Goal: Task Accomplishment & Management: Use online tool/utility

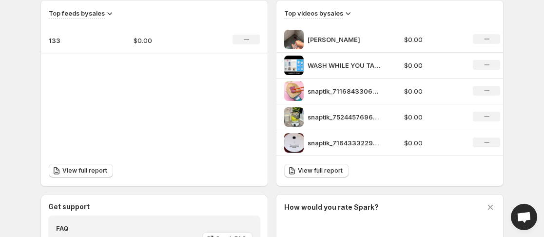
scroll to position [358, 0]
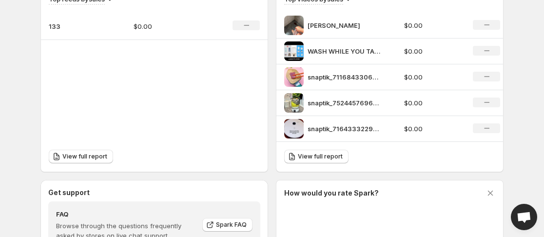
click at [144, 25] on p "$0.00" at bounding box center [168, 26] width 69 height 10
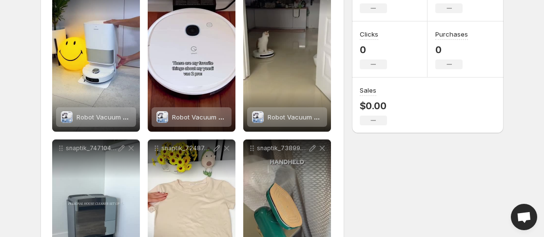
scroll to position [175, 0]
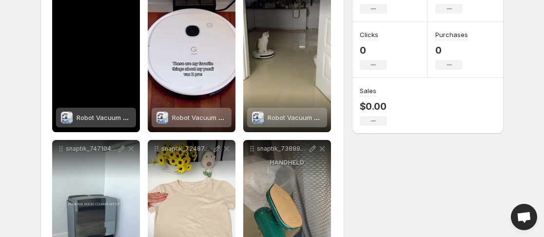
drag, startPoint x: 295, startPoint y: 188, endPoint x: 115, endPoint y: 77, distance: 210.9
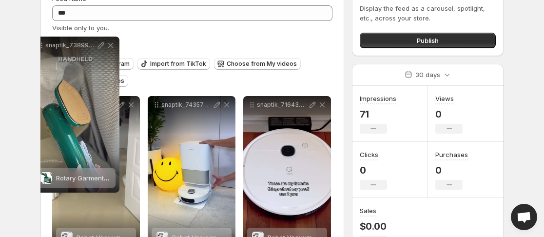
drag, startPoint x: 251, startPoint y: 150, endPoint x: 40, endPoint y: 13, distance: 252.4
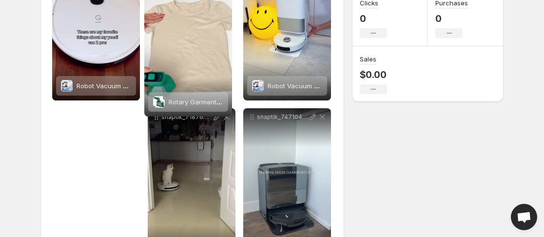
scroll to position [0, 0]
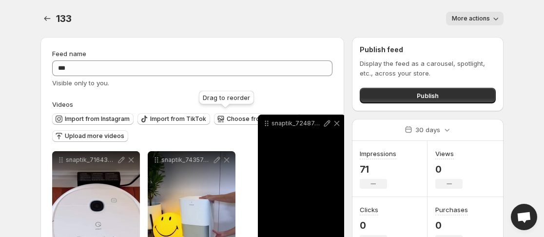
drag, startPoint x: 251, startPoint y: 53, endPoint x: 266, endPoint y: 122, distance: 70.3
click at [266, 122] on icon at bounding box center [265, 121] width 1 height 1
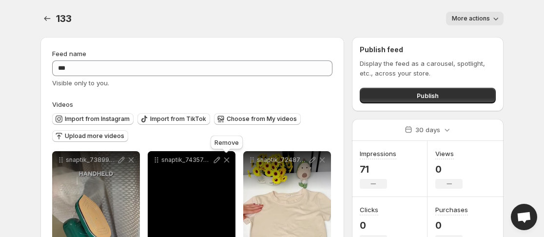
click at [228, 159] on icon at bounding box center [226, 160] width 5 height 5
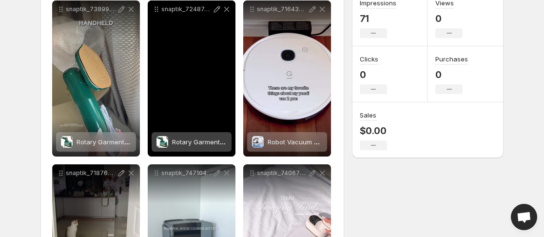
scroll to position [216, 0]
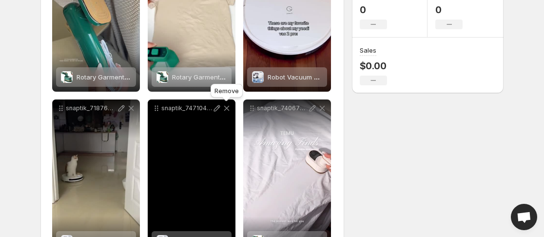
click at [226, 109] on icon at bounding box center [226, 108] width 5 height 5
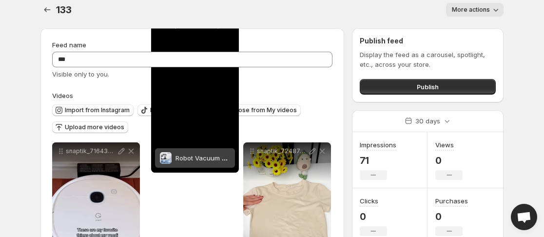
scroll to position [0, 0]
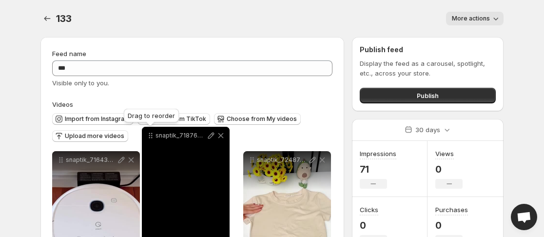
drag, startPoint x: 62, startPoint y: 169, endPoint x: 152, endPoint y: 139, distance: 94.7
click at [152, 139] on icon at bounding box center [151, 136] width 10 height 10
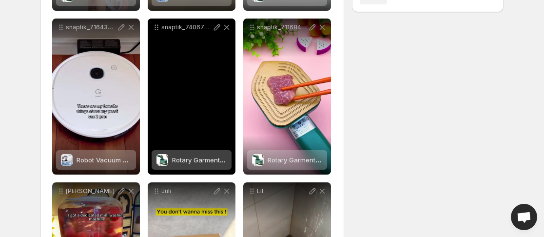
scroll to position [290, 0]
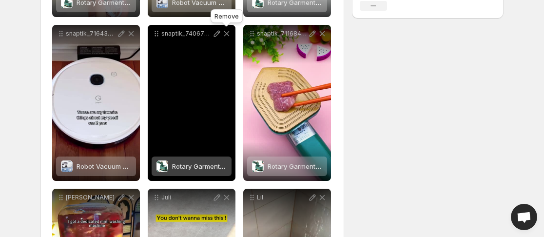
click at [229, 34] on icon at bounding box center [227, 34] width 10 height 10
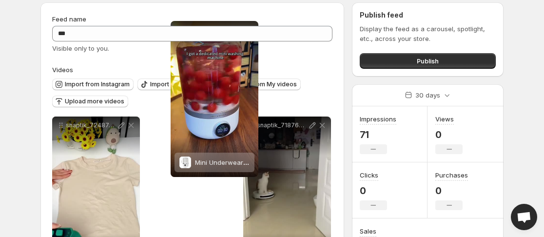
scroll to position [31, 0]
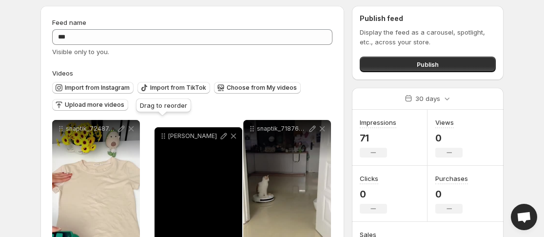
drag, startPoint x: 254, startPoint y: 30, endPoint x: 165, endPoint y: 137, distance: 139.2
click at [165, 137] on icon at bounding box center [164, 136] width 10 height 10
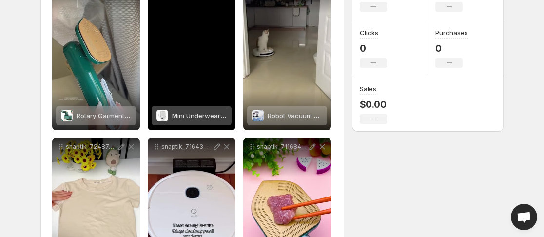
scroll to position [209, 0]
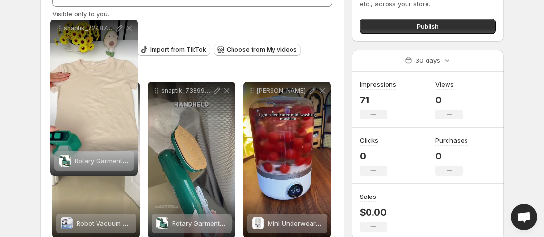
drag, startPoint x: 59, startPoint y: 113, endPoint x: 58, endPoint y: -9, distance: 121.9
click at [58, 0] on html "**********" at bounding box center [272, 49] width 544 height 237
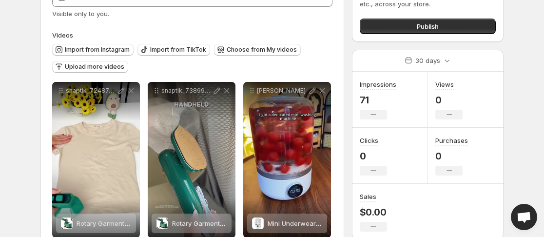
scroll to position [58, 0]
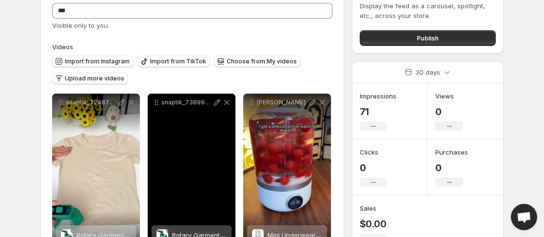
click at [161, 105] on p "snaptik_7389960170798992647" at bounding box center [186, 103] width 51 height 8
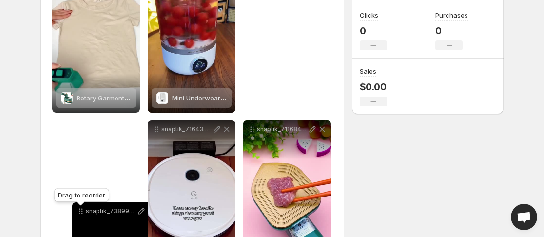
scroll to position [205, 0]
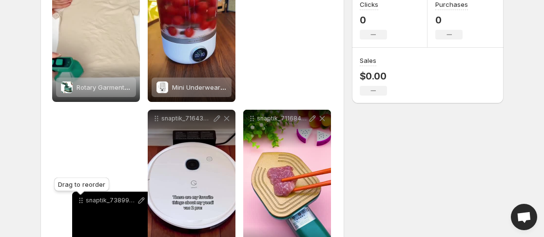
drag, startPoint x: 158, startPoint y: 101, endPoint x: 82, endPoint y: 203, distance: 126.9
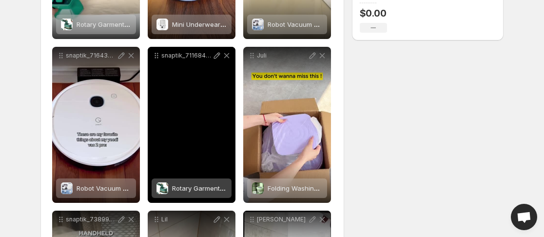
scroll to position [269, 0]
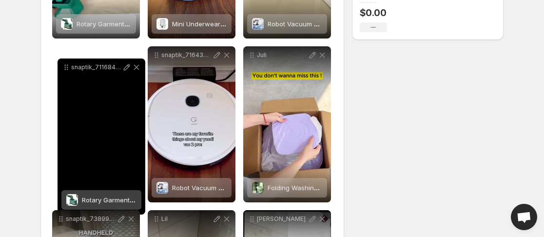
drag, startPoint x: 156, startPoint y: 57, endPoint x: 42, endPoint y: 67, distance: 114.6
click at [65, 69] on icon at bounding box center [65, 69] width 1 height 1
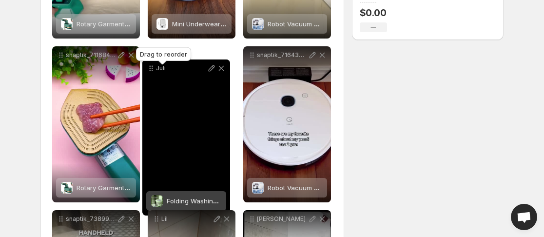
drag, startPoint x: 252, startPoint y: 57, endPoint x: 146, endPoint y: 69, distance: 106.0
click at [150, 70] on icon at bounding box center [150, 70] width 1 height 1
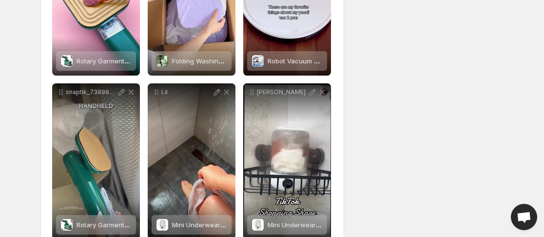
scroll to position [0, 0]
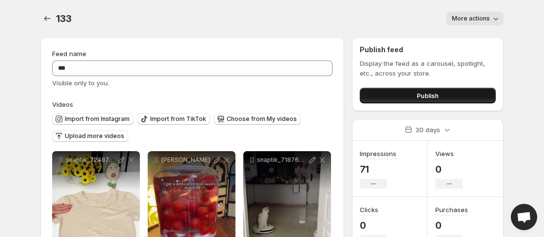
click at [444, 97] on button "Publish" at bounding box center [428, 96] width 136 height 16
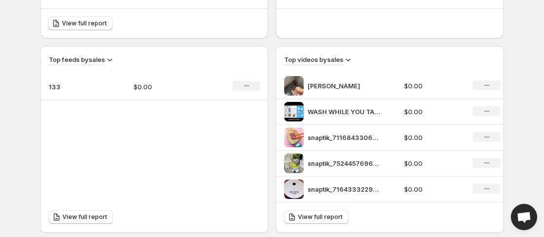
scroll to position [298, 0]
click at [181, 89] on p "$0.00" at bounding box center [168, 86] width 69 height 10
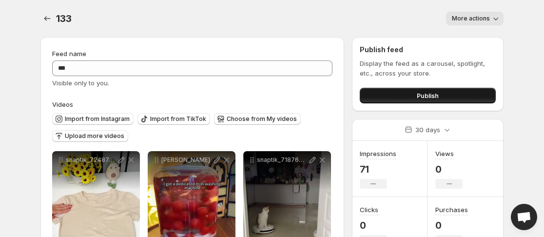
click at [433, 96] on span "Publish" at bounding box center [428, 96] width 22 height 10
